Goal: Book appointment/travel/reservation

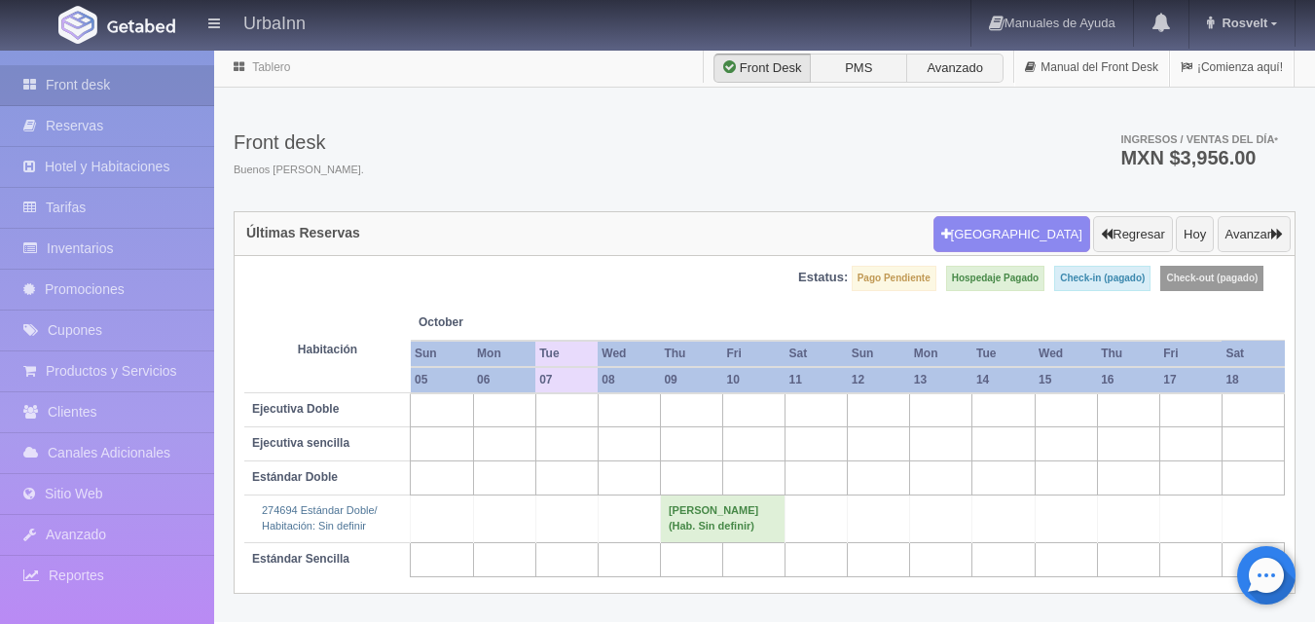
scroll to position [10, 0]
click at [701, 523] on td "[PERSON_NAME] (Hab. Sin definir)" at bounding box center [722, 519] width 125 height 47
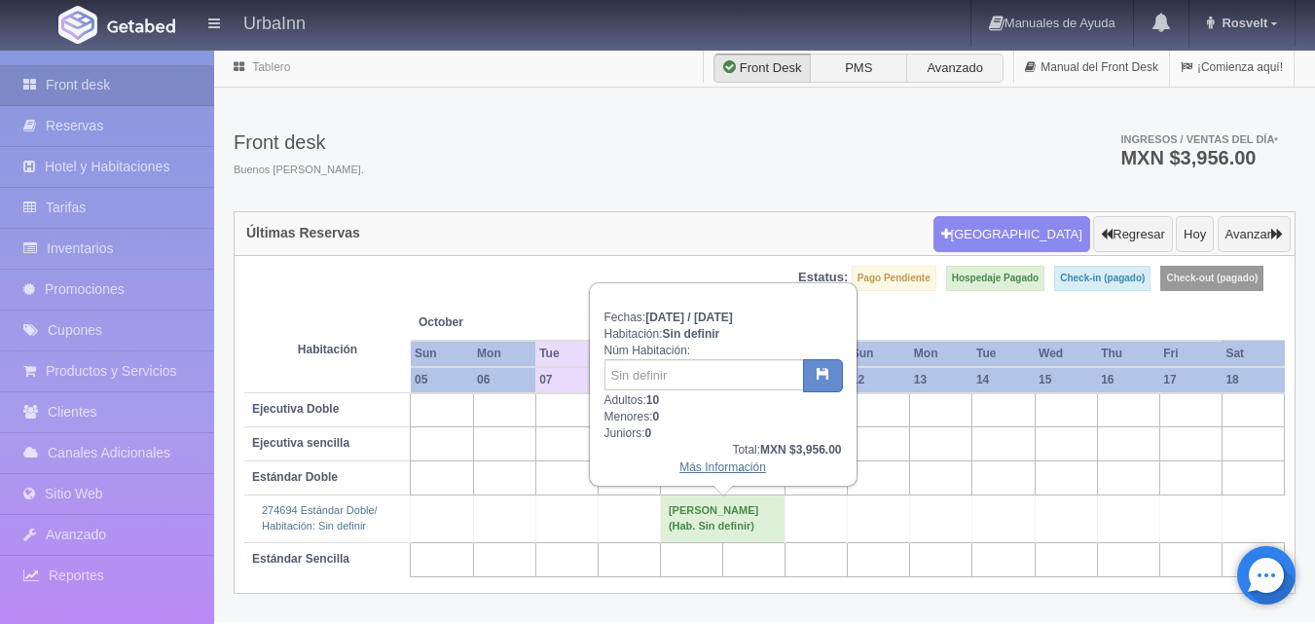
click at [709, 460] on link "Más Información" at bounding box center [723, 467] width 87 height 14
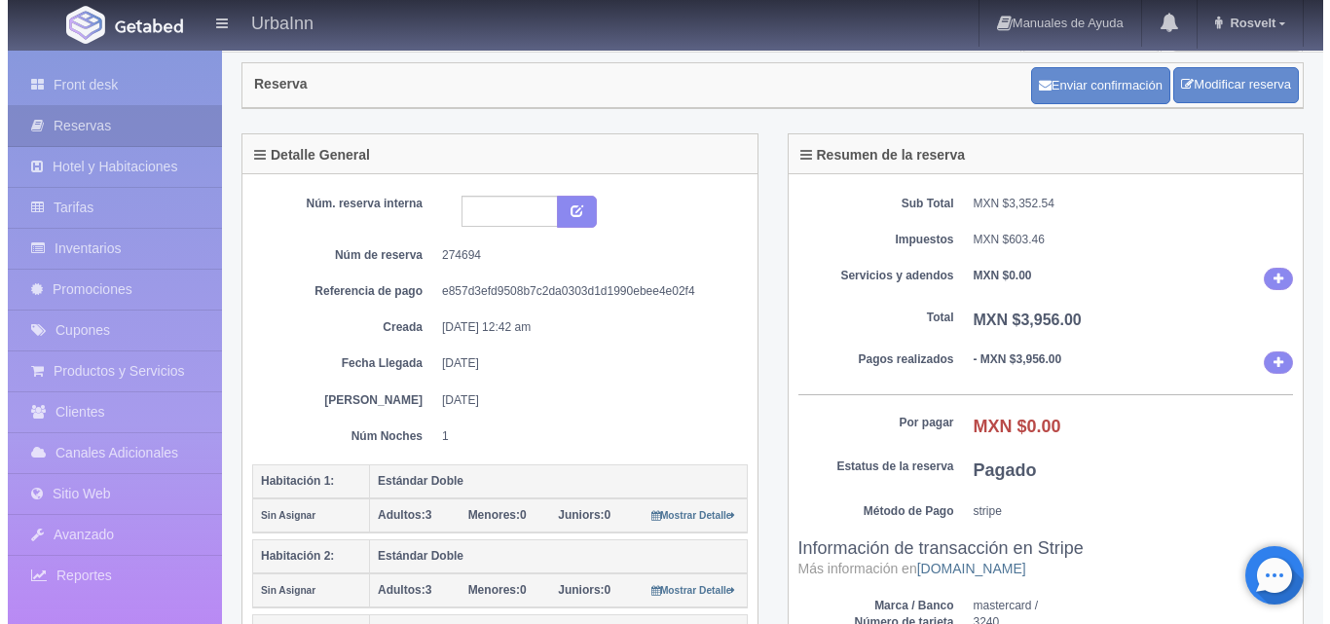
scroll to position [32, 0]
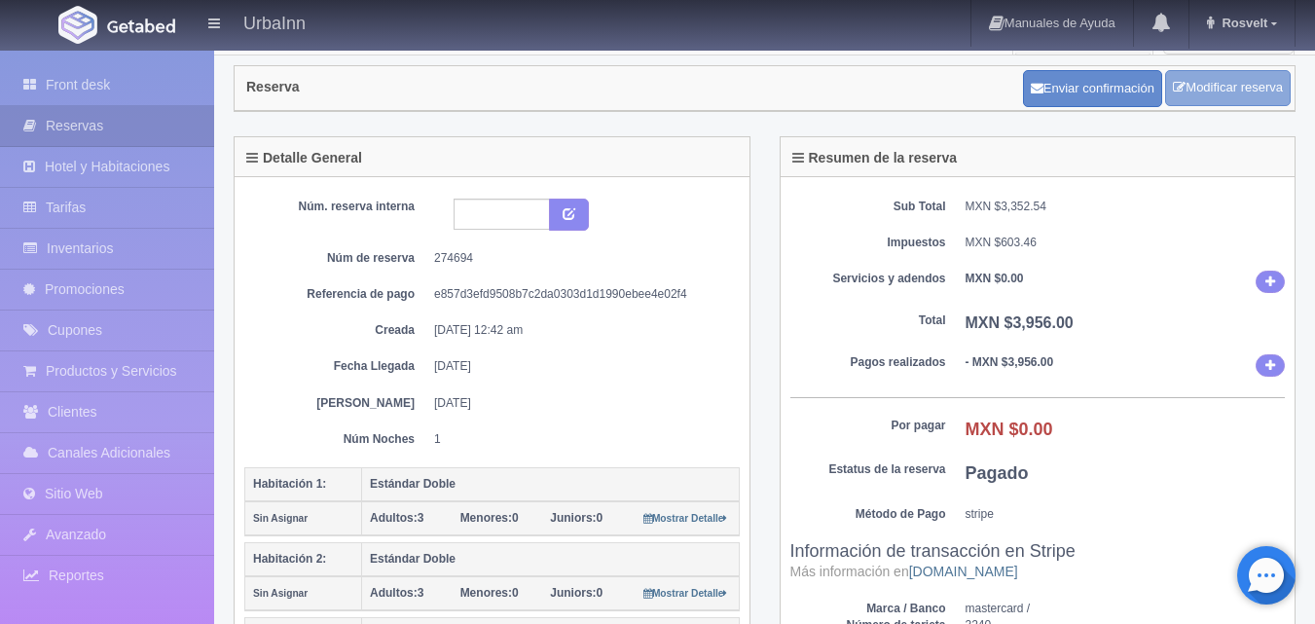
click at [1208, 91] on link "Modificar reserva" at bounding box center [1228, 88] width 126 height 36
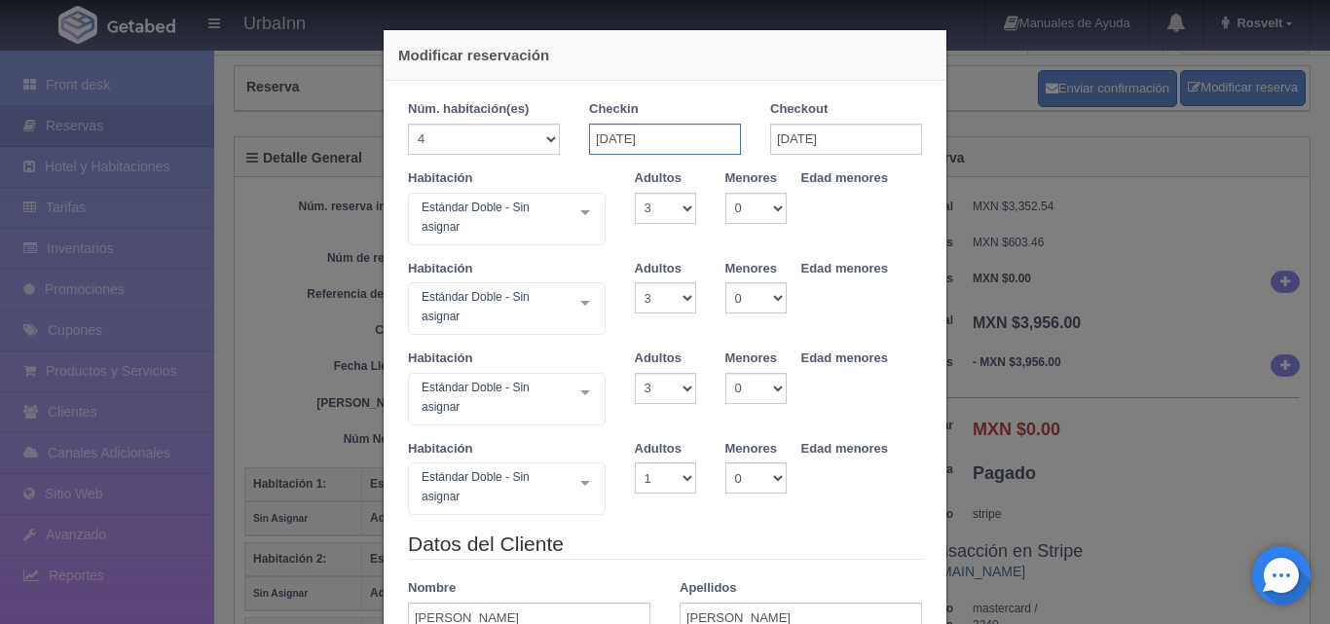
click at [603, 138] on input "09-10-2025" at bounding box center [665, 139] width 152 height 31
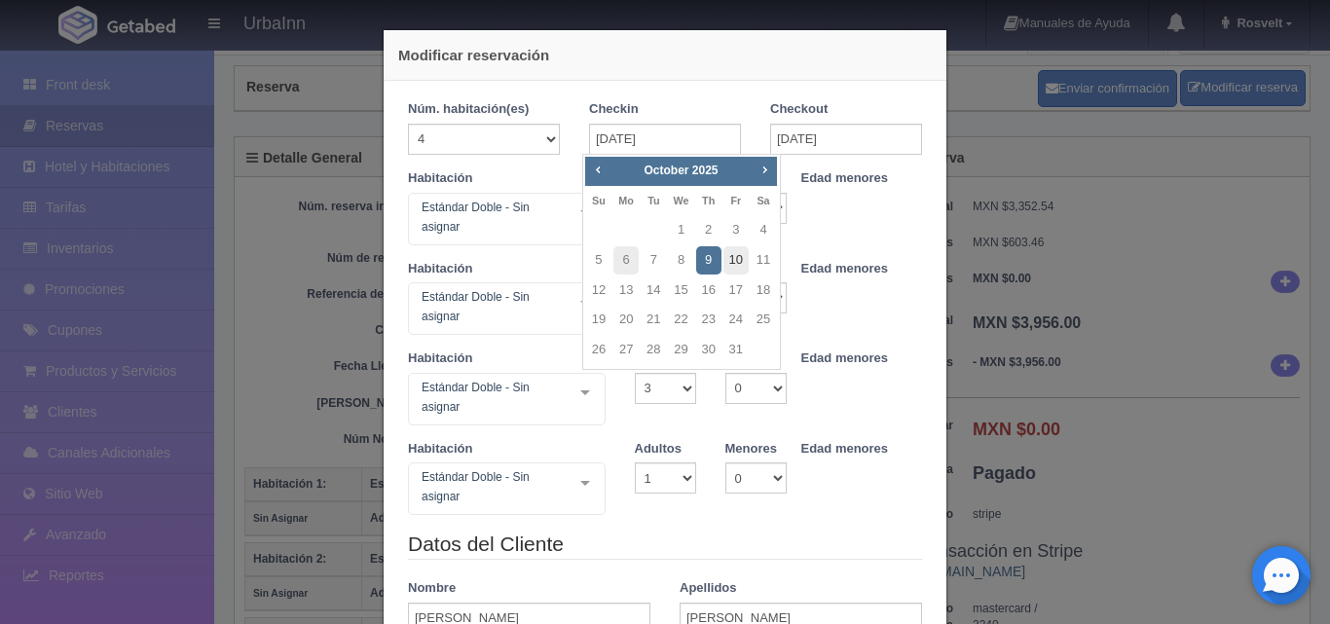
click at [739, 257] on link "10" at bounding box center [735, 260] width 25 height 28
type input "10-10-2025"
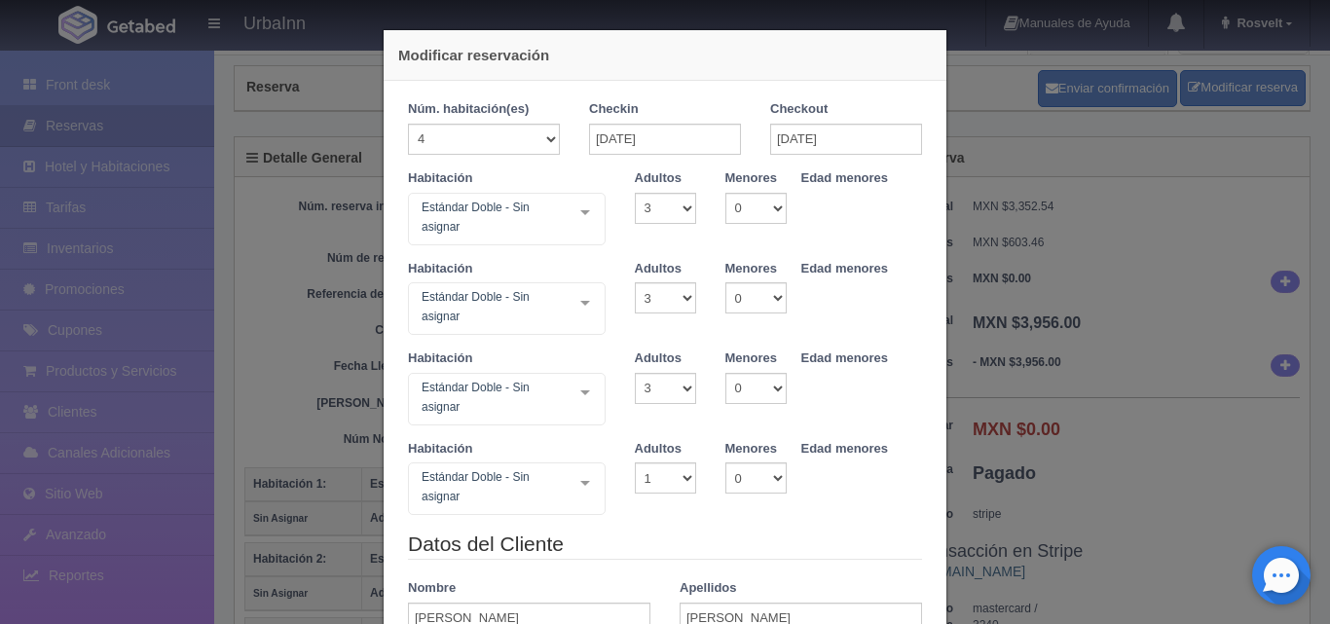
checkbox input "false"
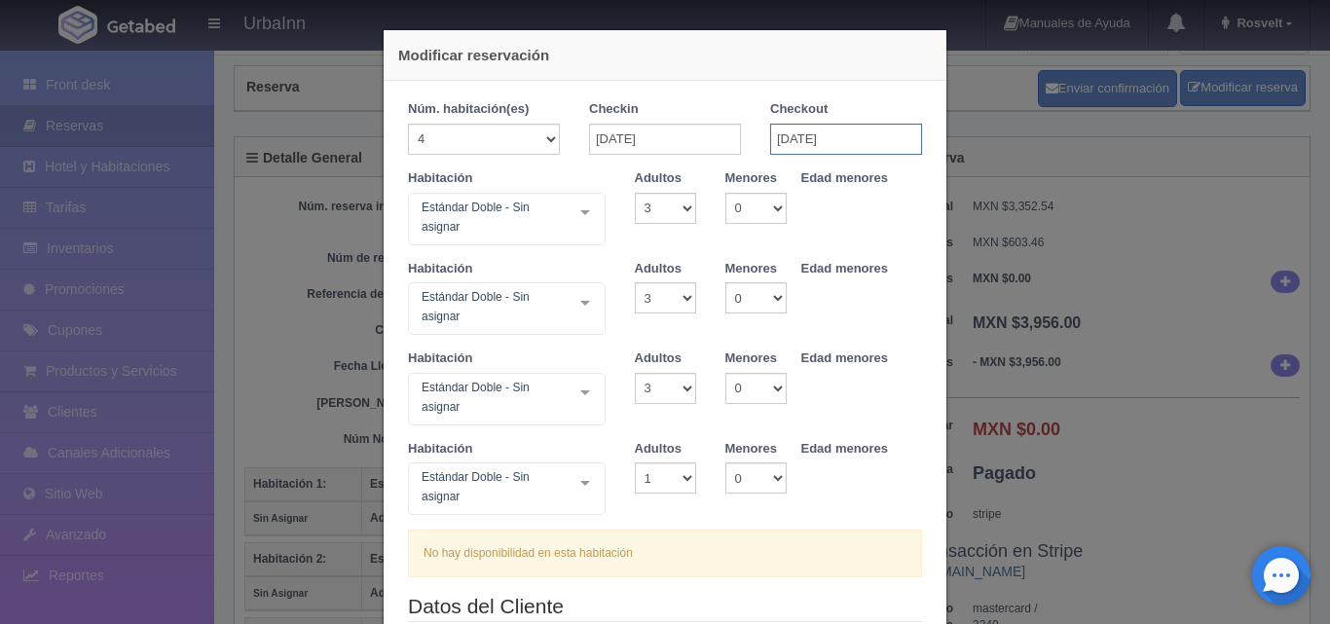
click at [786, 136] on input "10-10-2025" at bounding box center [846, 139] width 152 height 31
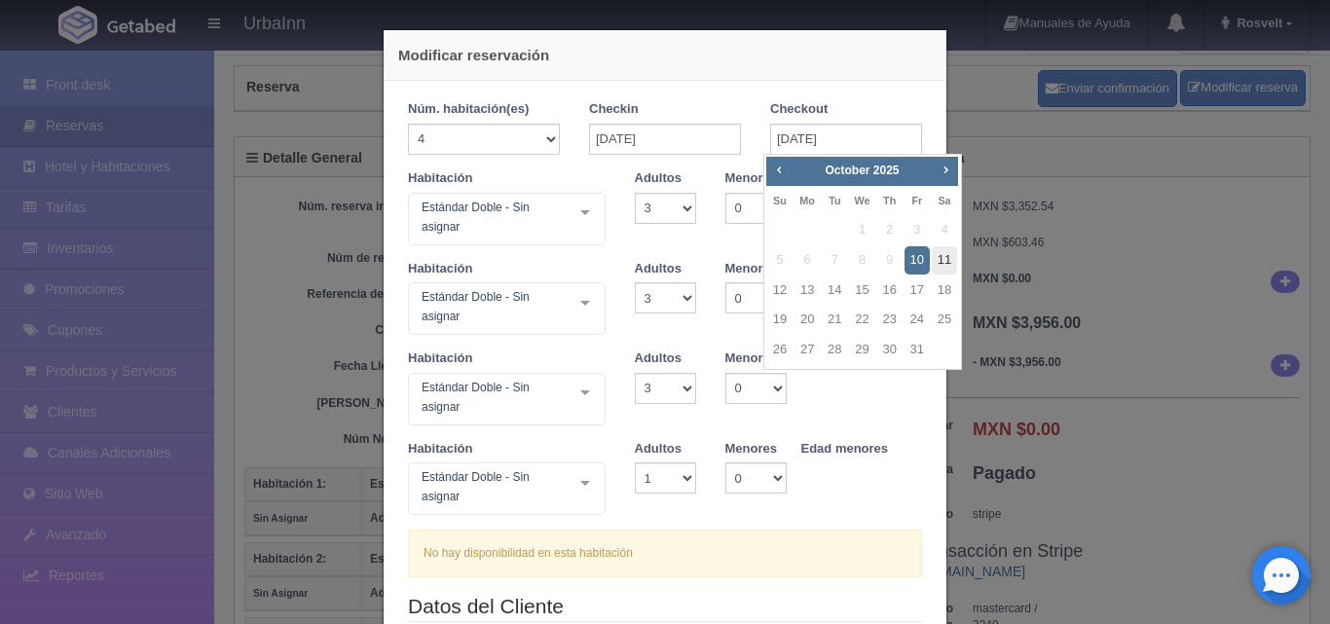
click at [942, 258] on link "11" at bounding box center [944, 260] width 25 height 28
type input "11-10-2025"
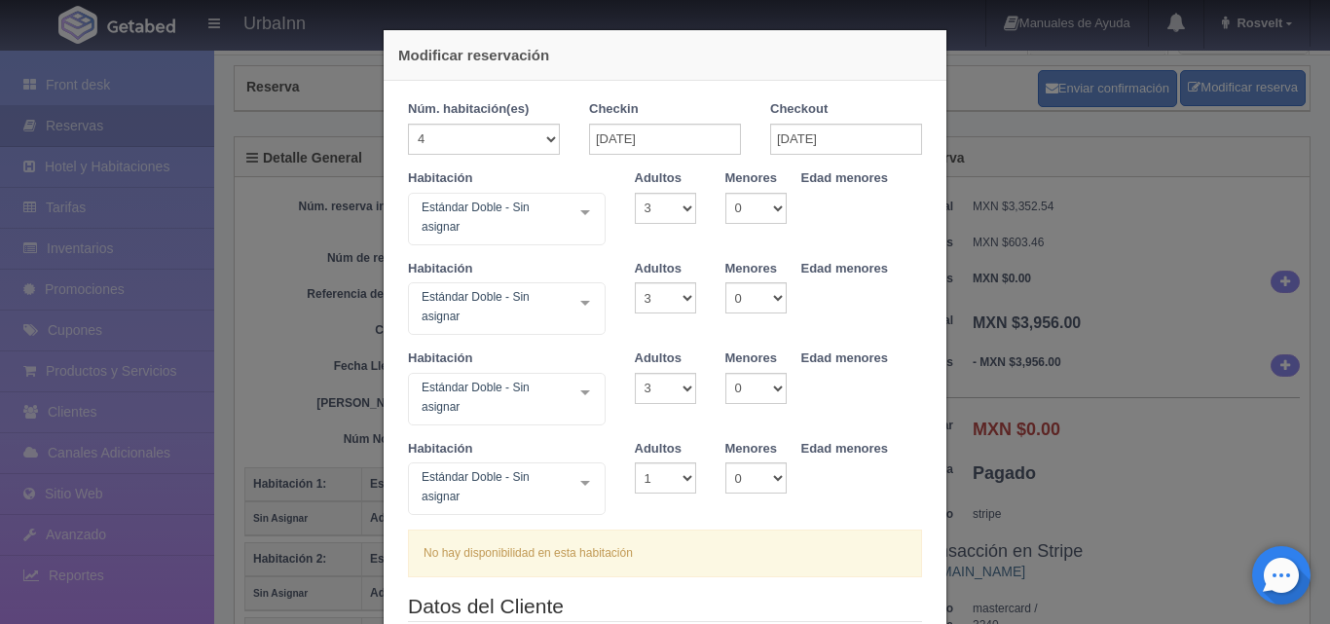
checkbox input "false"
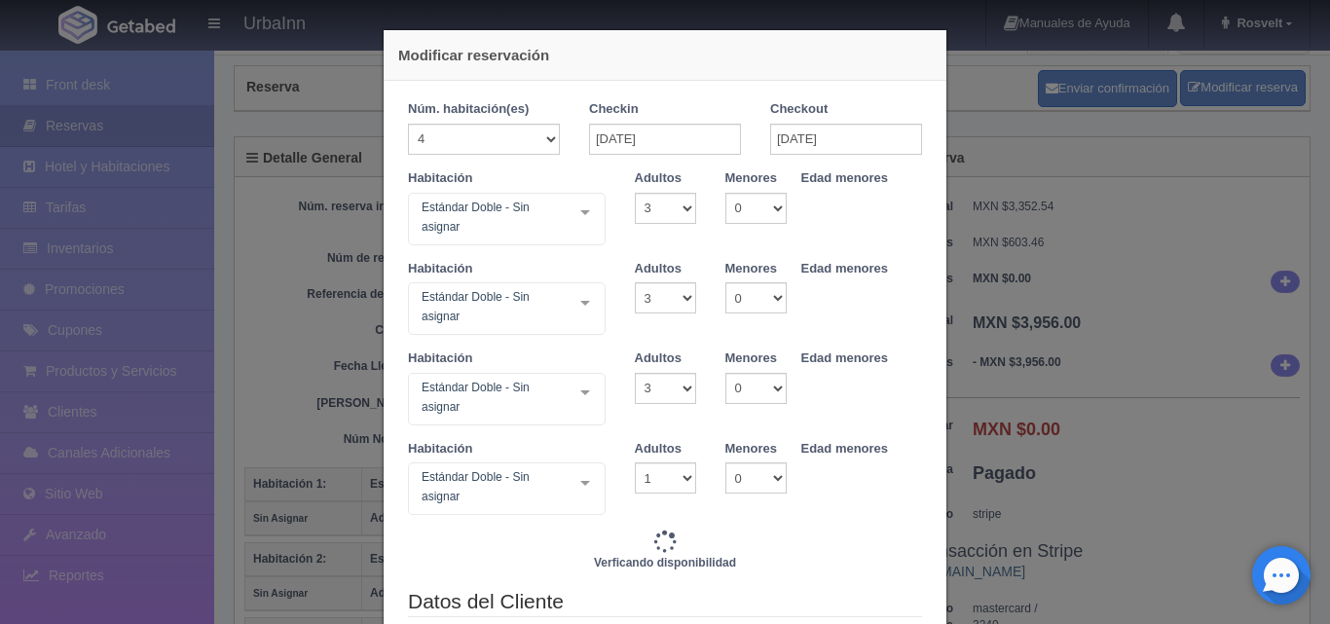
scroll to position [65, 0]
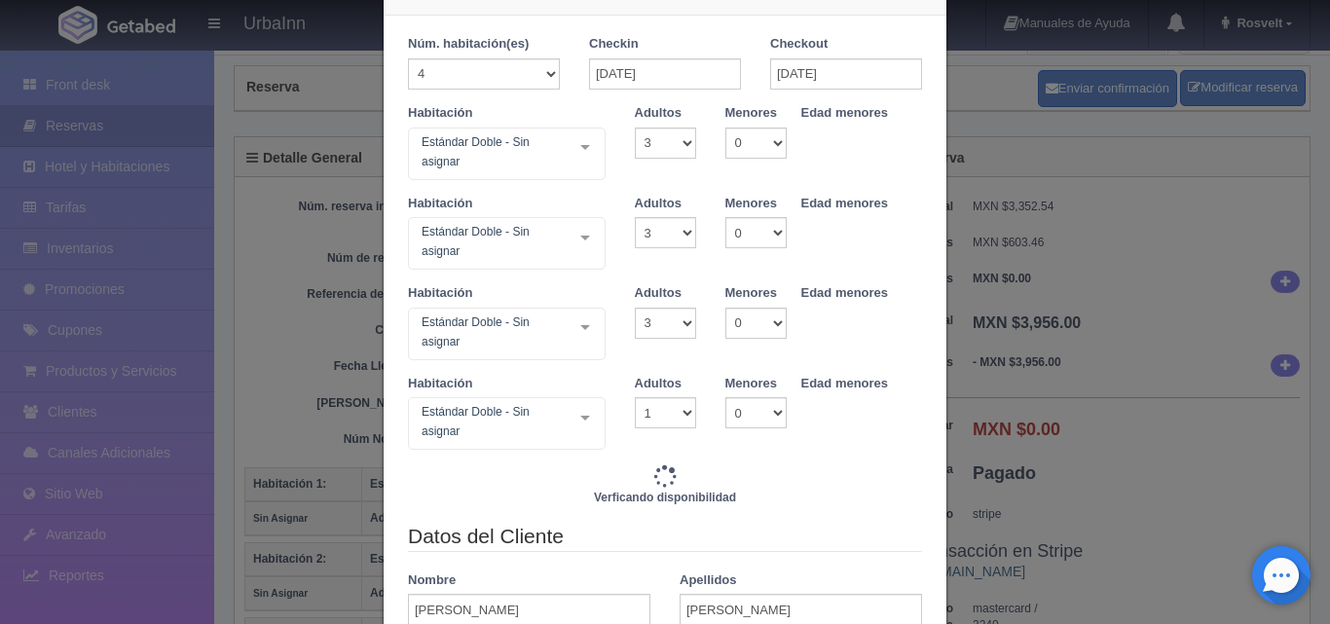
type input "3956.00"
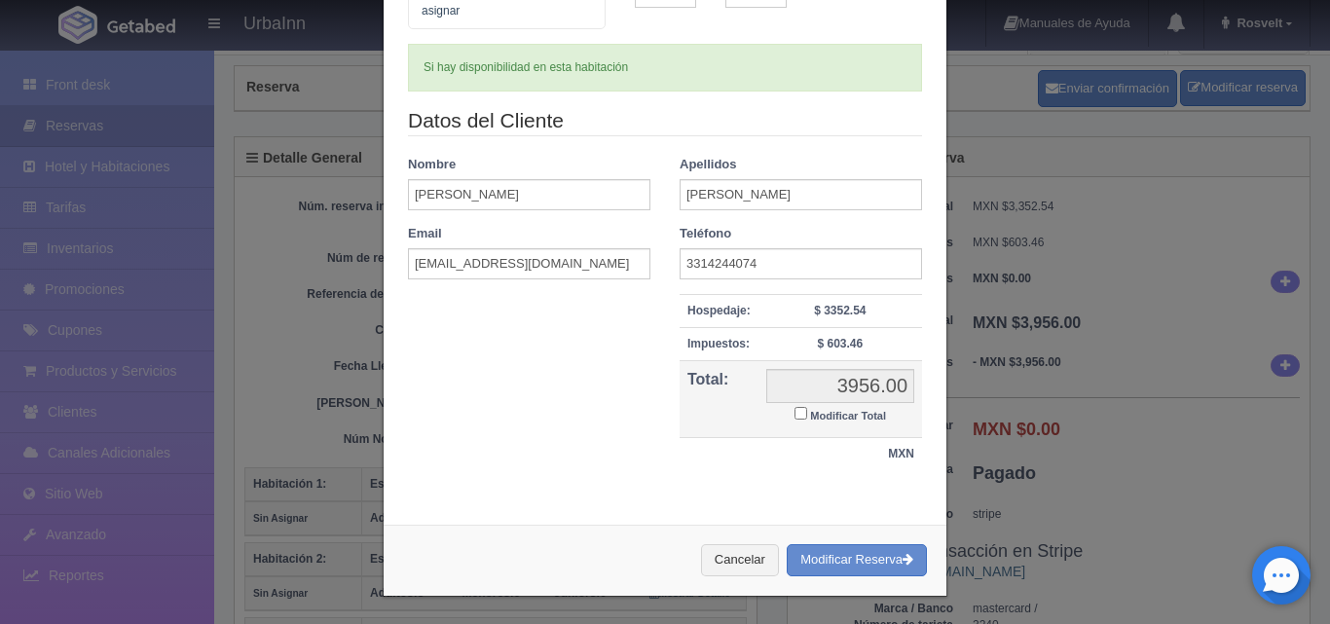
scroll to position [488, 0]
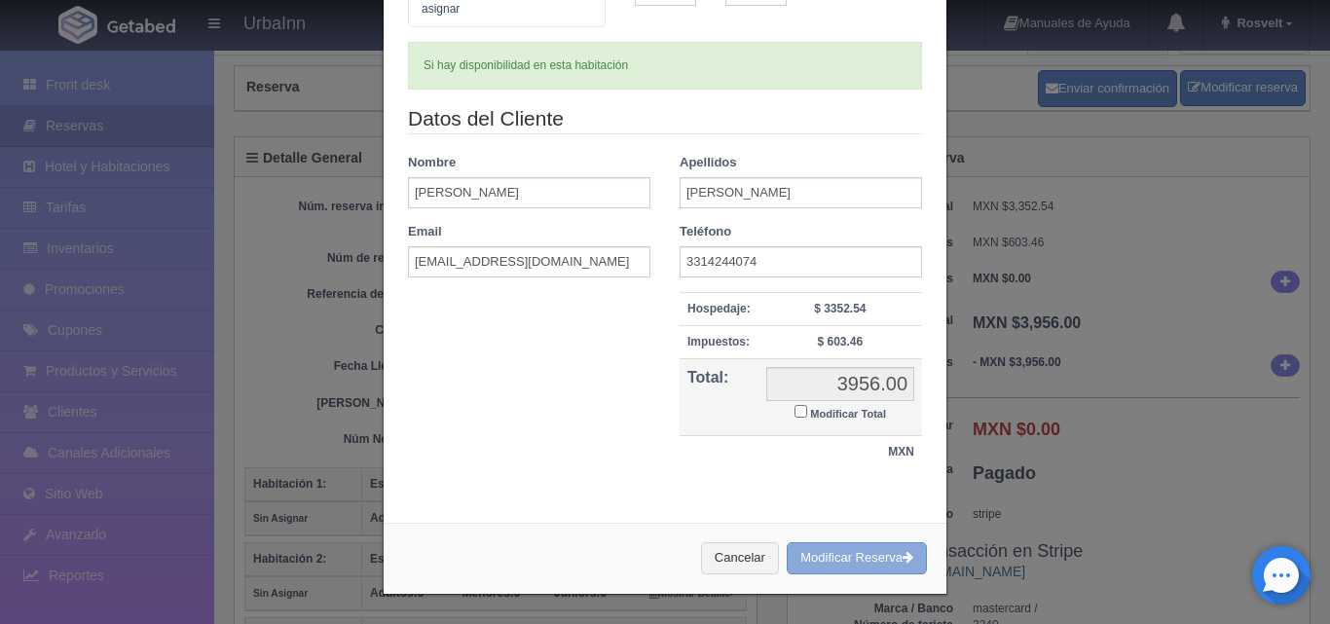
click at [832, 551] on button "Modificar Reserva" at bounding box center [857, 558] width 140 height 32
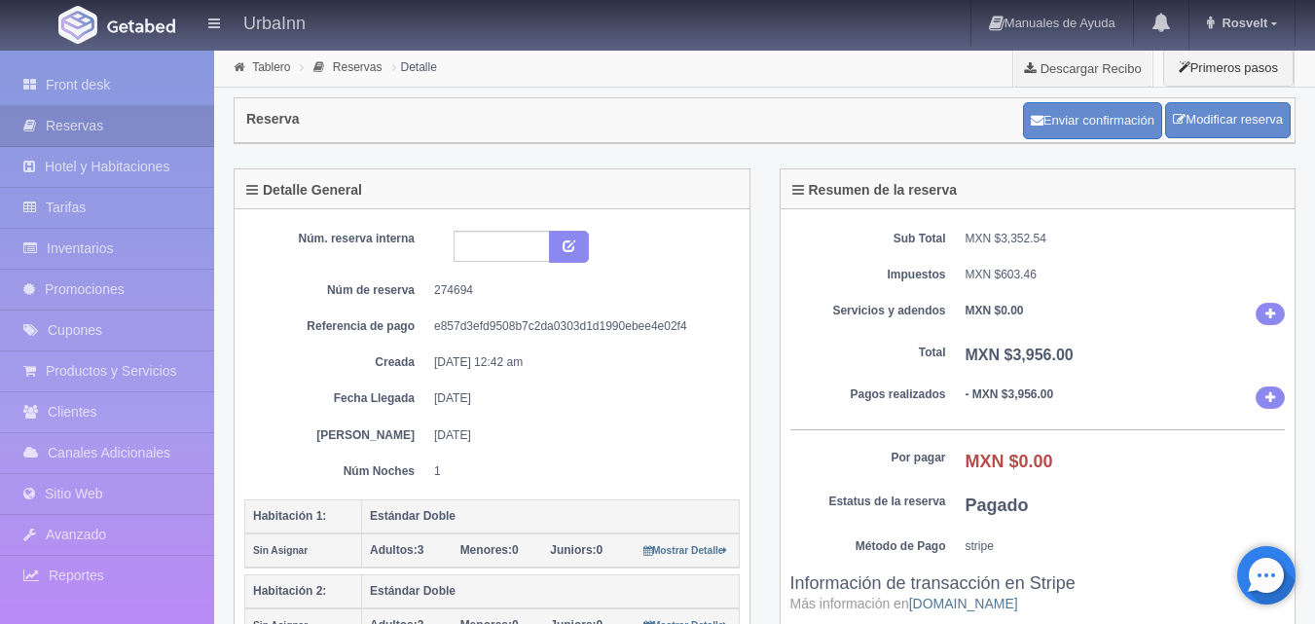
scroll to position [32, 0]
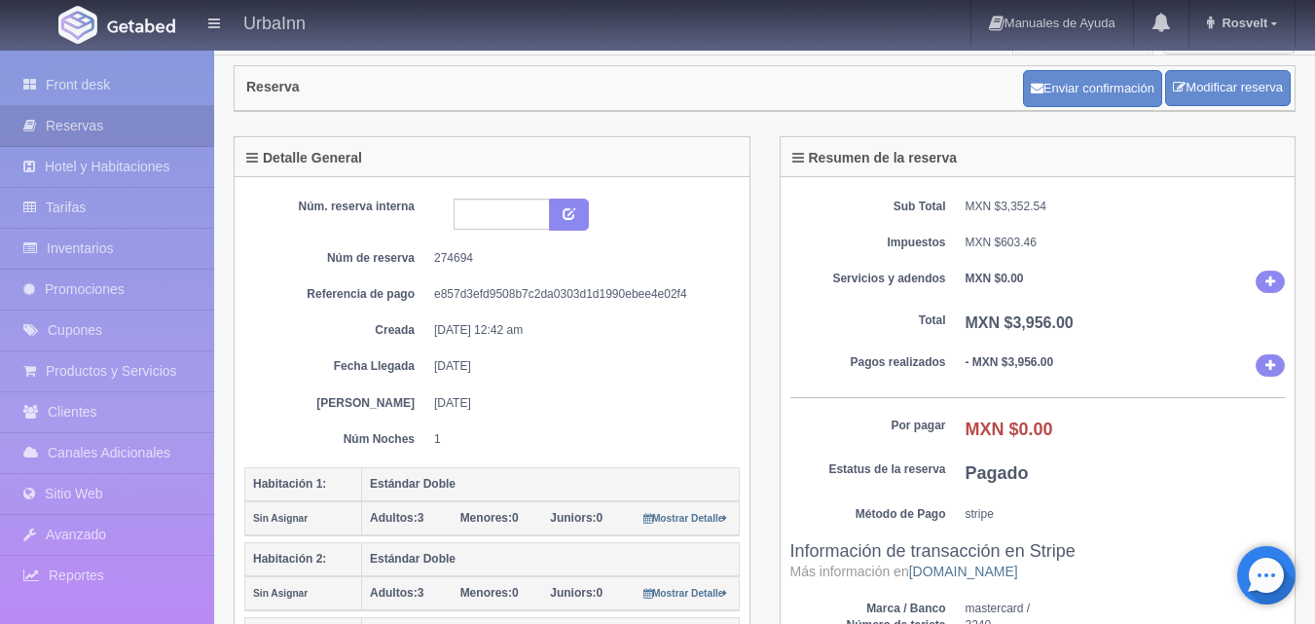
click at [601, 314] on div "Núm. reserva interna Núm de reserva 274694 Referencia de pago e857d3efd9508b7c2…" at bounding box center [492, 323] width 496 height 249
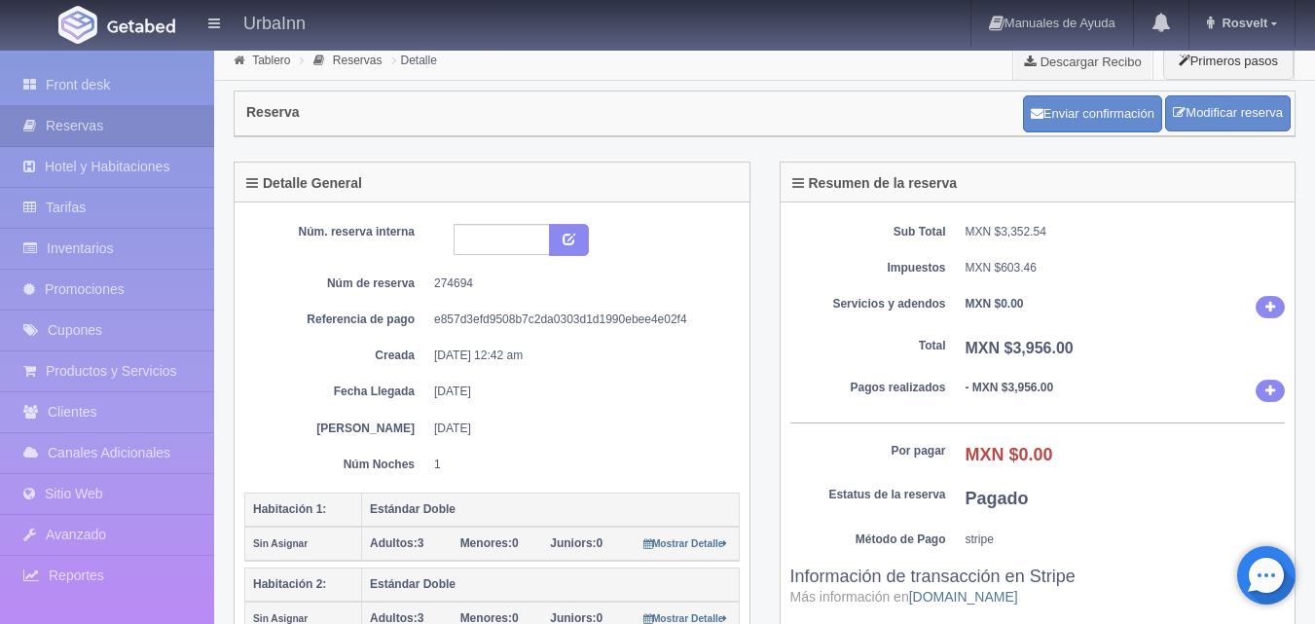
scroll to position [0, 0]
